Goal: Transaction & Acquisition: Download file/media

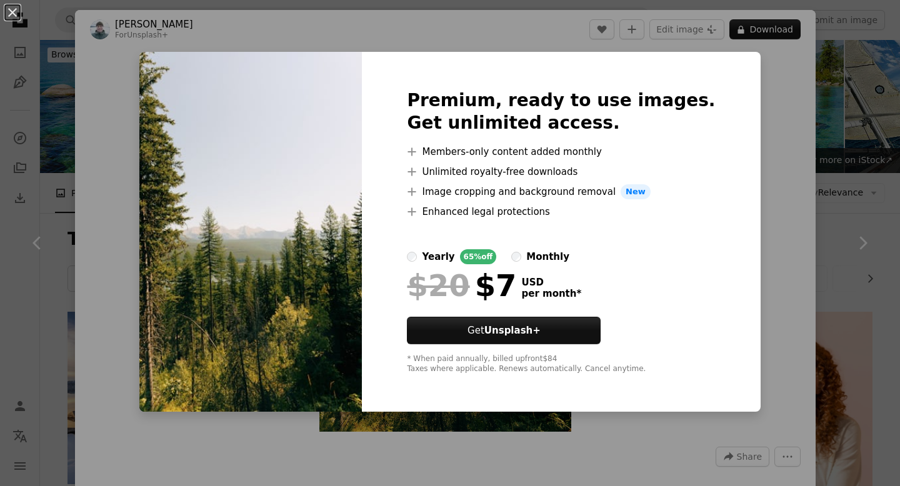
scroll to position [3359, 0]
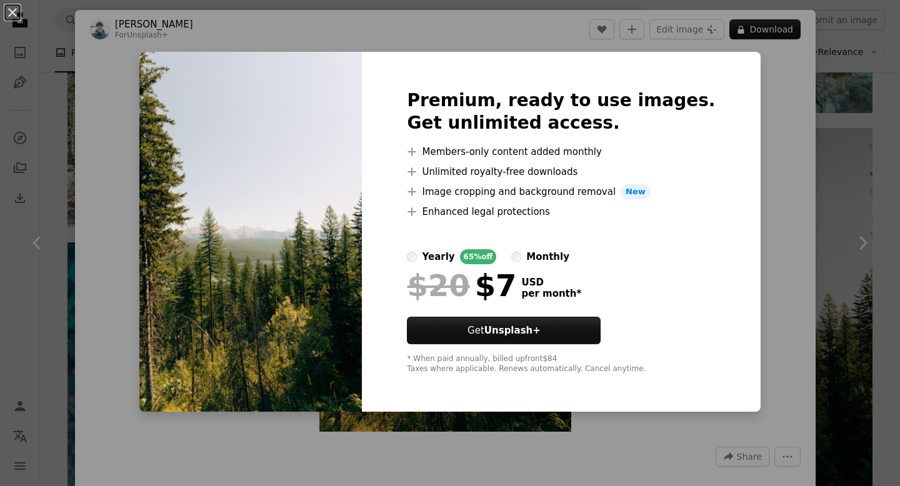
click at [91, 145] on div "An X shape Premium, ready to use images. Get unlimited access. A plus sign Memb…" at bounding box center [450, 243] width 900 height 486
